Goal: Transaction & Acquisition: Purchase product/service

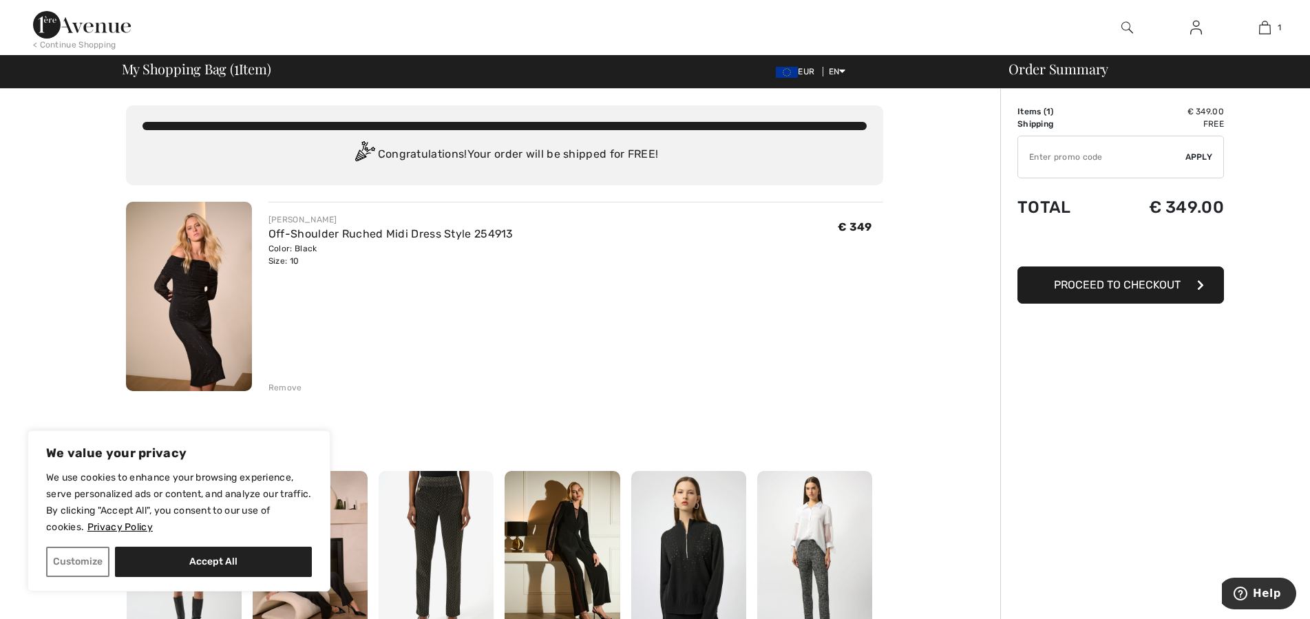
click at [1072, 292] on button "Proceed to Checkout" at bounding box center [1120, 284] width 207 height 37
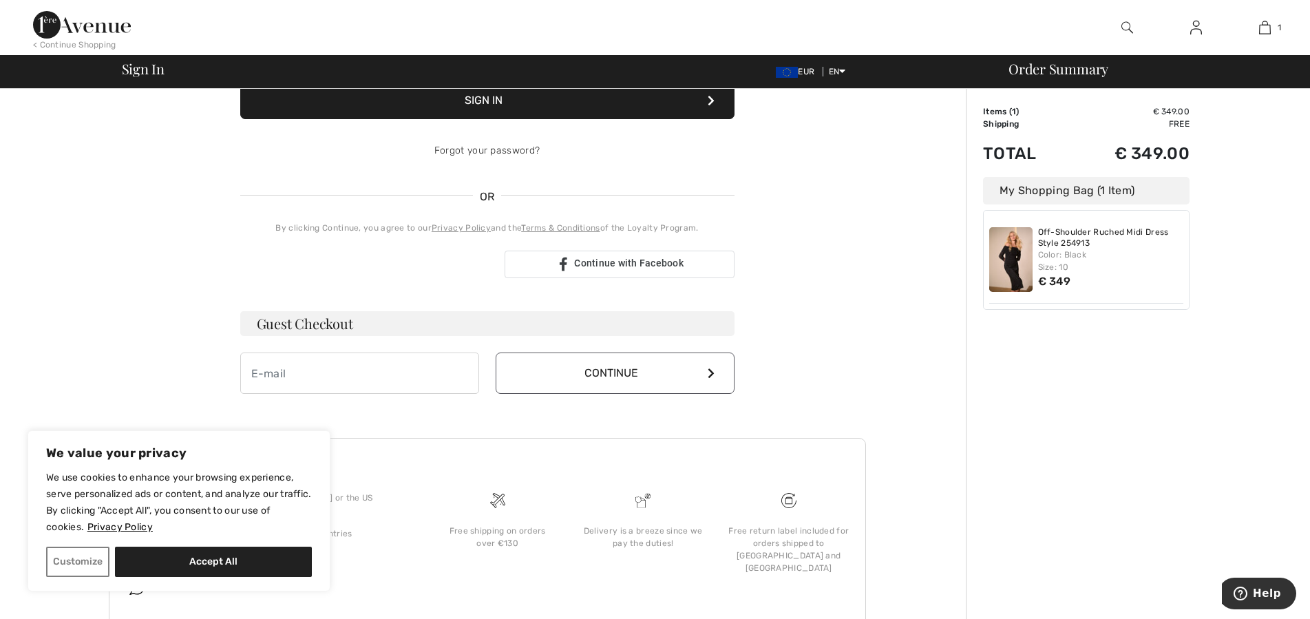
scroll to position [246, 0]
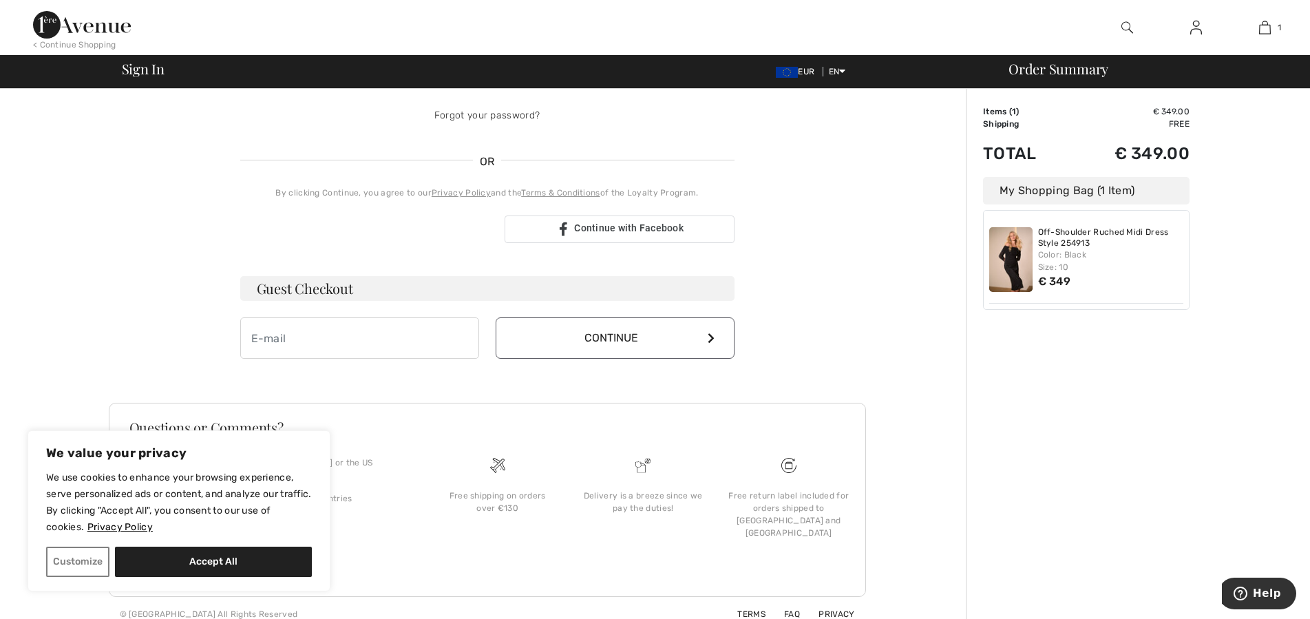
drag, startPoint x: 211, startPoint y: 561, endPoint x: 220, endPoint y: 562, distance: 9.1
click at [219, 561] on button "Accept All" at bounding box center [213, 562] width 197 height 30
checkbox input "true"
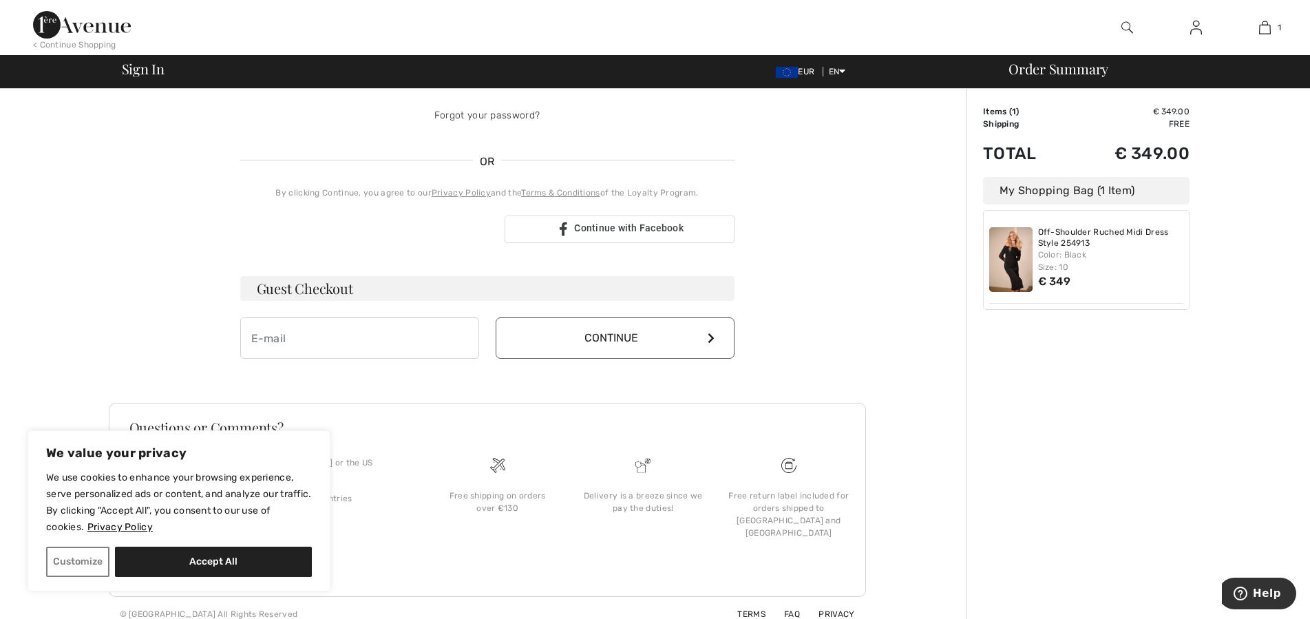
checkbox input "true"
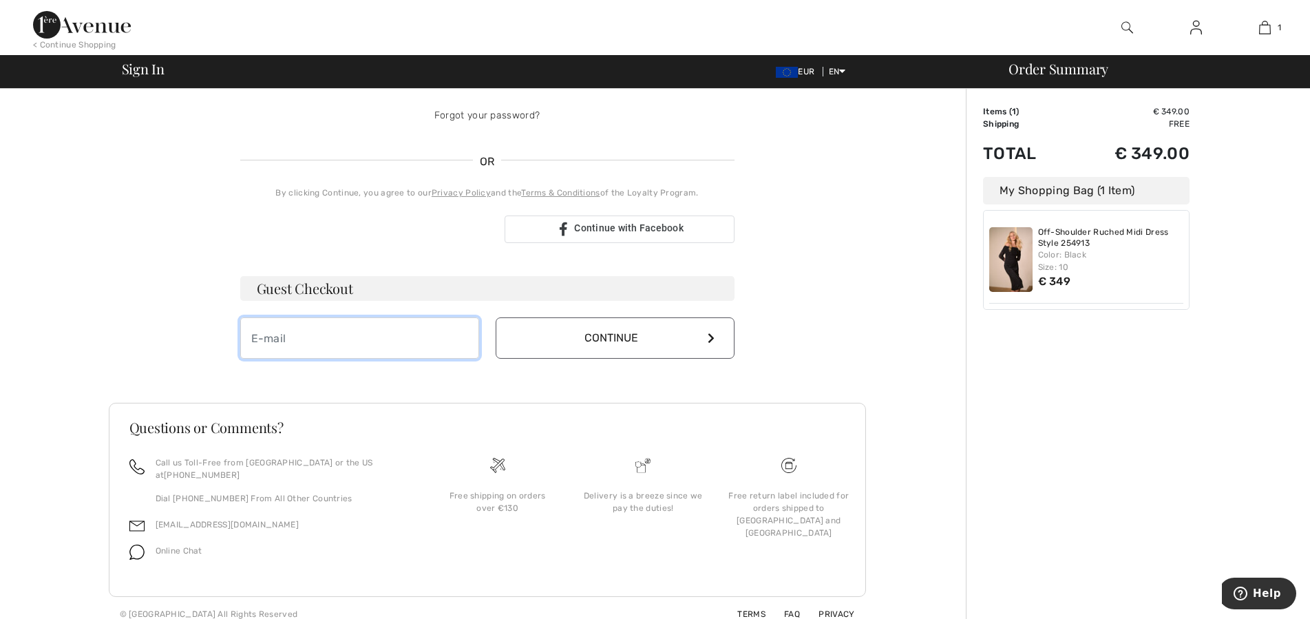
click at [358, 334] on input "email" at bounding box center [359, 337] width 239 height 41
